Goal: Information Seeking & Learning: Learn about a topic

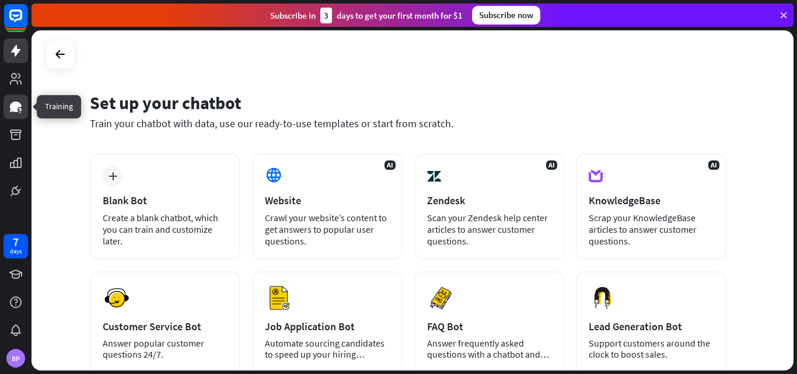
click at [17, 106] on icon at bounding box center [16, 107] width 12 height 11
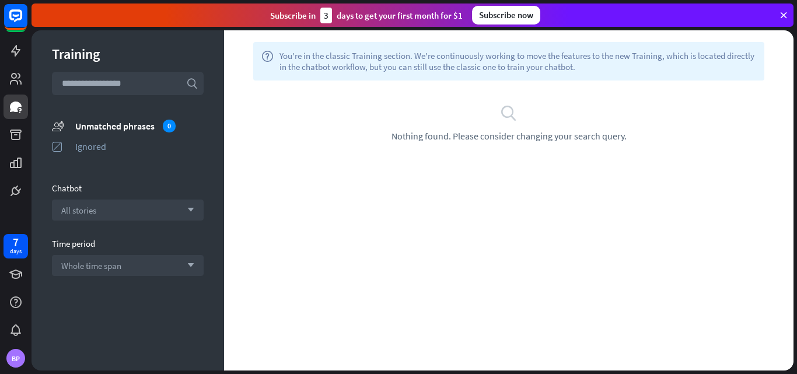
click at [466, 159] on div "search Nothing found. Please consider changing your search query." at bounding box center [508, 123] width 569 height 85
click at [465, 158] on div "search Nothing found. Please consider changing your search query." at bounding box center [508, 123] width 569 height 85
click at [12, 74] on icon at bounding box center [16, 79] width 12 height 12
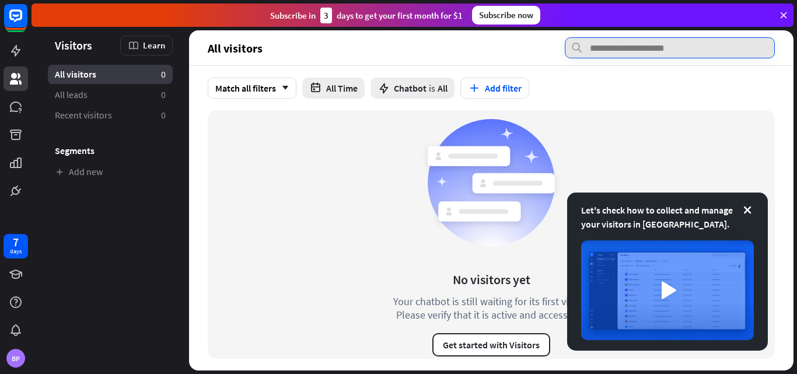
click at [656, 49] on input "text" at bounding box center [670, 47] width 210 height 21
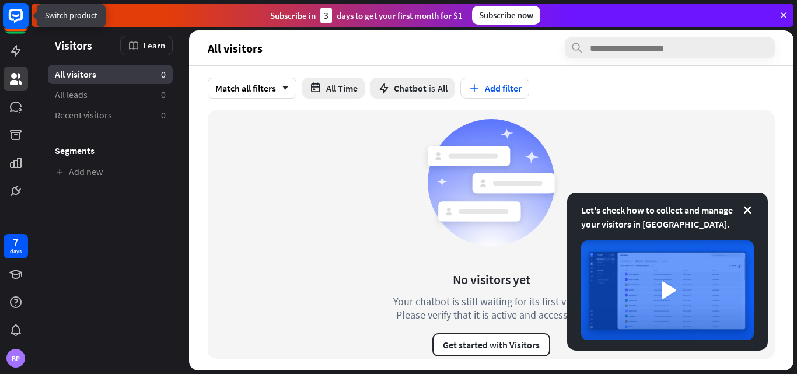
click at [12, 12] on rect at bounding box center [16, 16] width 26 height 26
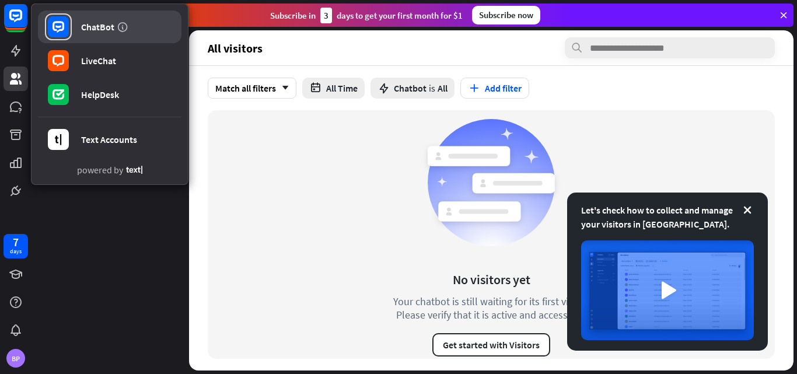
click at [88, 27] on div "ChatBot" at bounding box center [97, 27] width 33 height 12
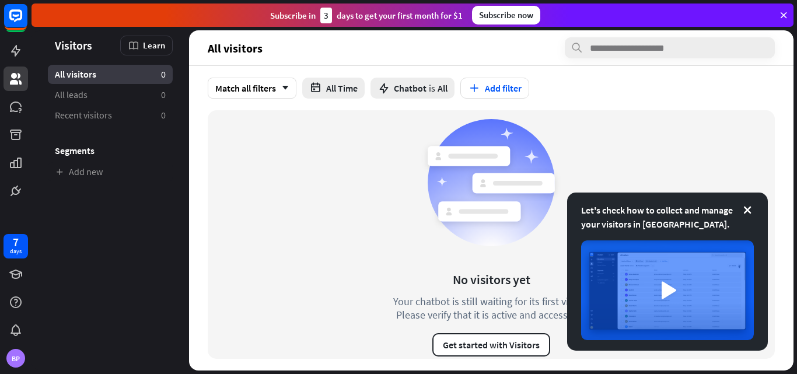
click at [782, 11] on icon at bounding box center [783, 15] width 11 height 11
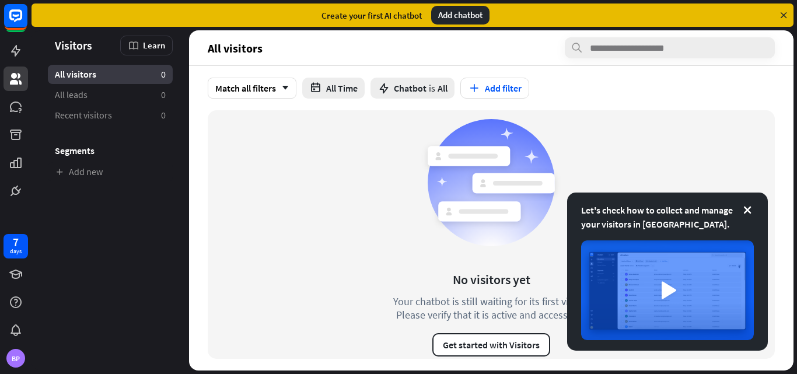
click at [782, 12] on icon at bounding box center [783, 15] width 11 height 11
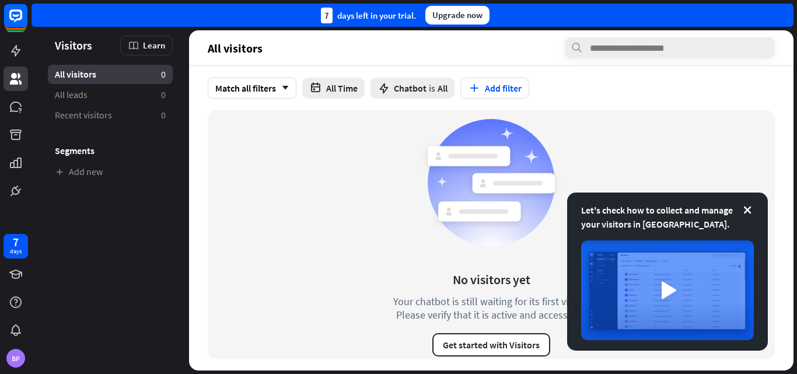
click at [782, 11] on div "7 days left in your trial. Upgrade now" at bounding box center [413, 15] width 762 height 23
click at [507, 346] on button "Get started with Visitors" at bounding box center [491, 344] width 118 height 23
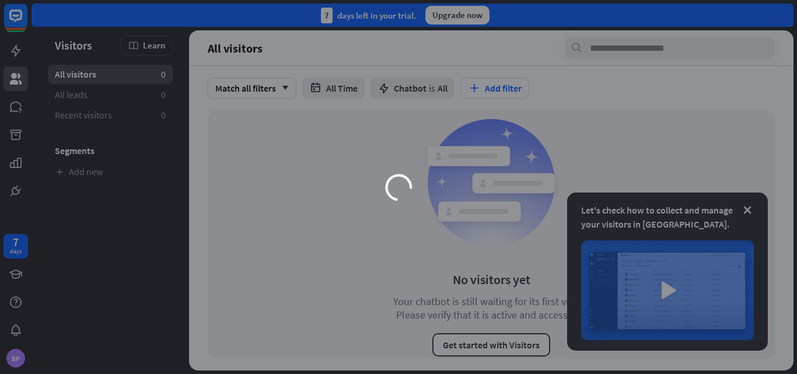
click at [743, 210] on div "loader" at bounding box center [398, 187] width 797 height 374
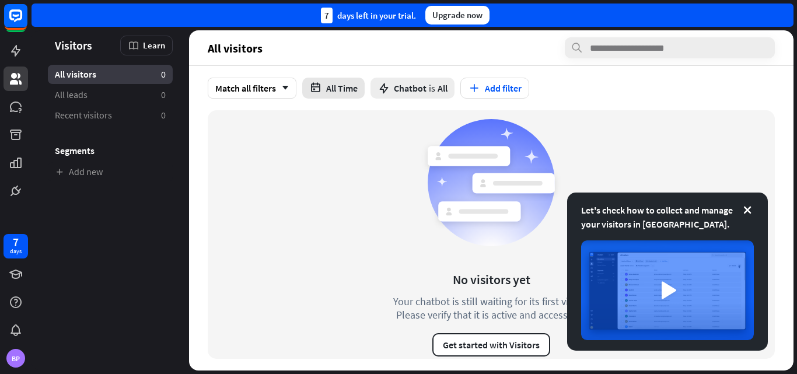
click at [351, 88] on button "All Time" at bounding box center [333, 88] width 62 height 21
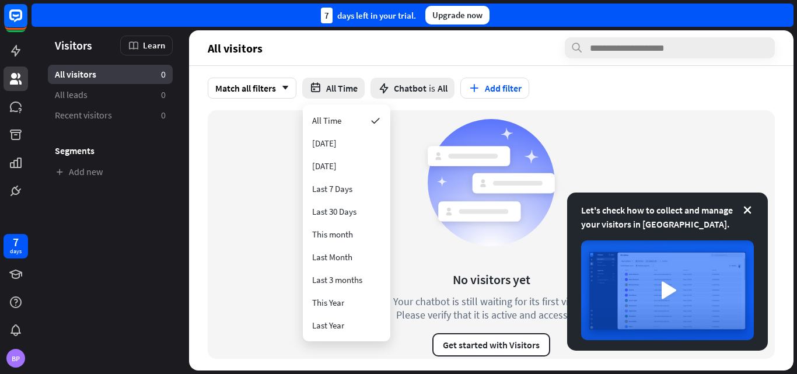
click at [441, 121] on icon at bounding box center [491, 183] width 140 height 140
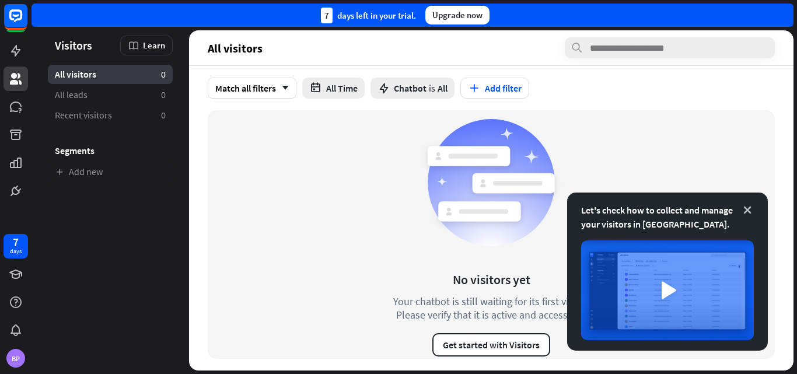
click at [749, 208] on icon at bounding box center [748, 210] width 12 height 12
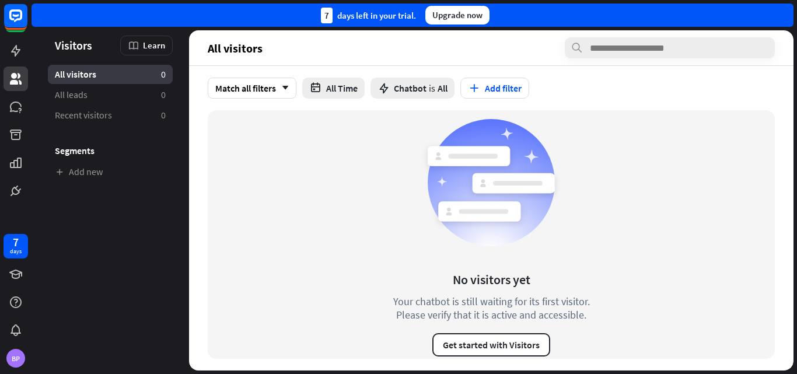
click at [506, 199] on circle at bounding box center [491, 182] width 127 height 127
click at [15, 107] on icon at bounding box center [16, 107] width 12 height 11
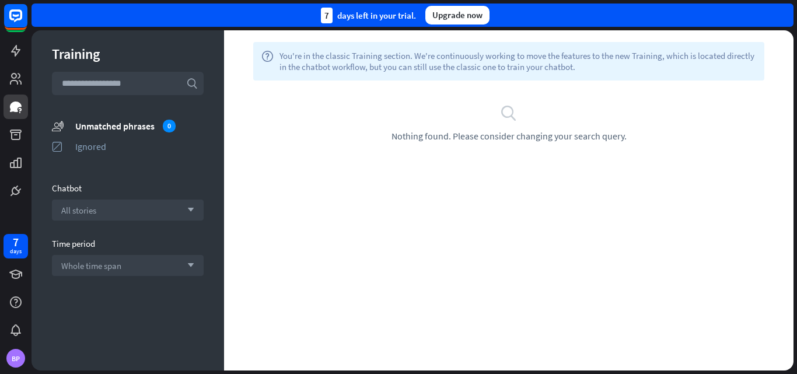
click at [83, 84] on input "text" at bounding box center [128, 83] width 152 height 23
type input "**********"
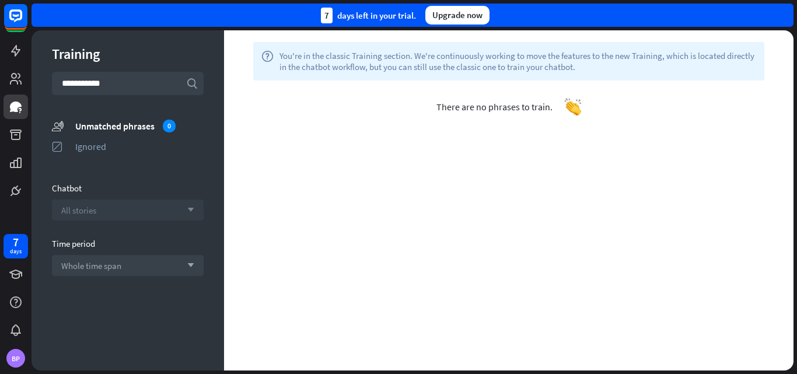
click at [189, 210] on icon "arrow_down" at bounding box center [187, 210] width 13 height 7
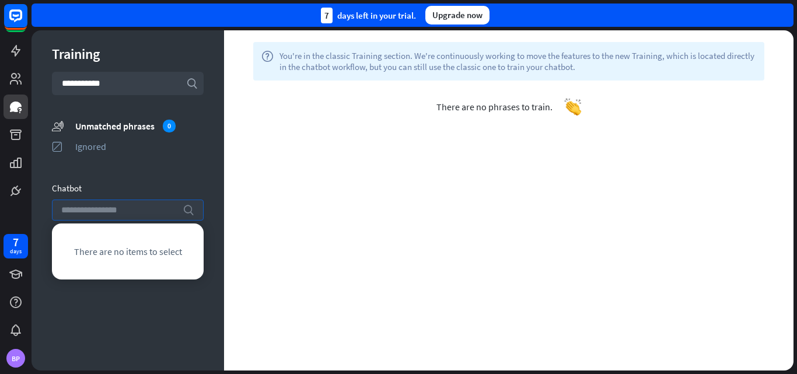
click at [173, 208] on input "search" at bounding box center [119, 210] width 116 height 20
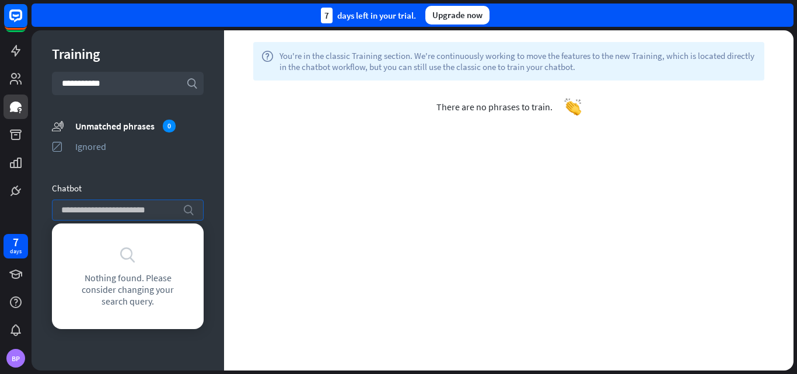
type input "**********"
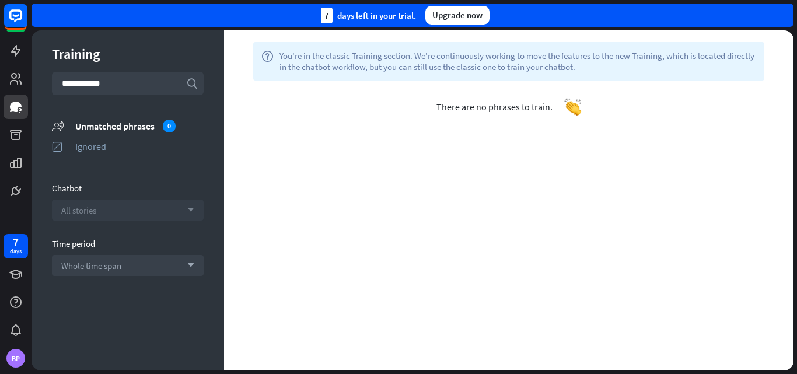
click at [117, 82] on input "**********" at bounding box center [128, 83] width 152 height 23
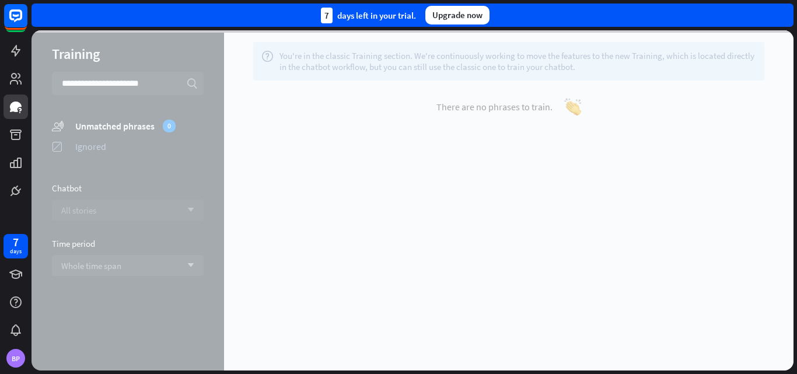
type input "**********"
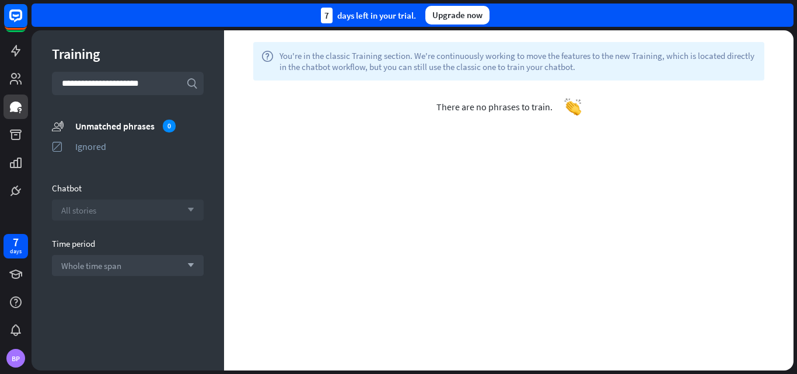
click at [518, 99] on div "There are no phrases to train." at bounding box center [508, 107] width 569 height 53
click at [16, 23] on rect at bounding box center [16, 16] width 26 height 26
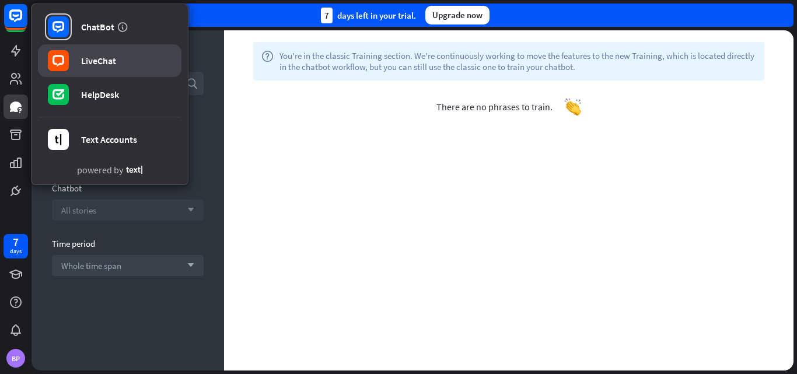
click at [92, 60] on div "LiveChat" at bounding box center [98, 61] width 35 height 12
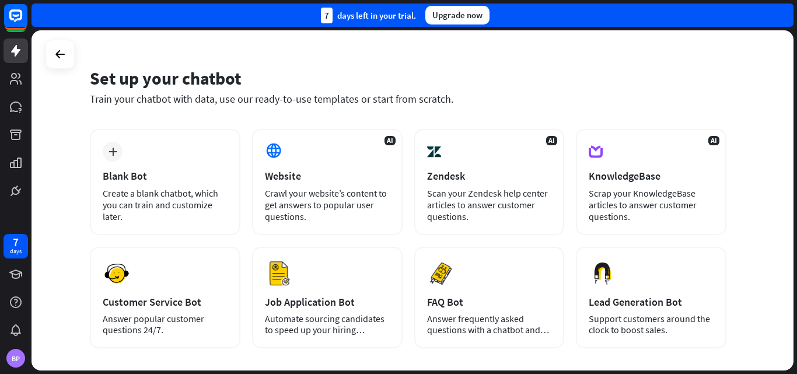
scroll to position [25, 0]
